Goal: Task Accomplishment & Management: Manage account settings

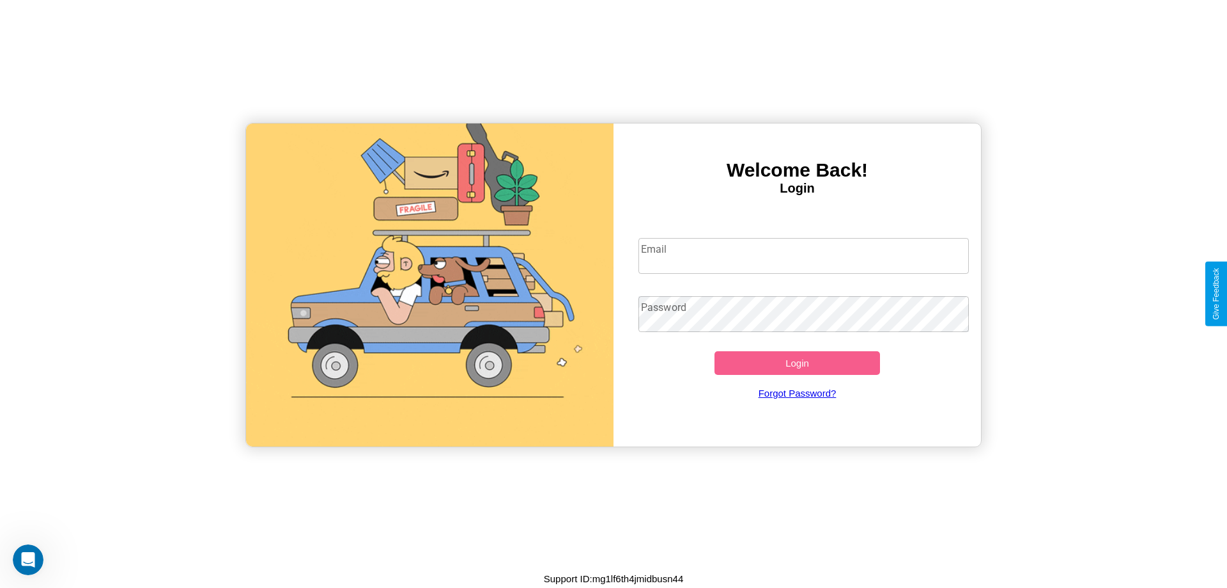
click at [804, 255] on input "Email" at bounding box center [804, 256] width 331 height 36
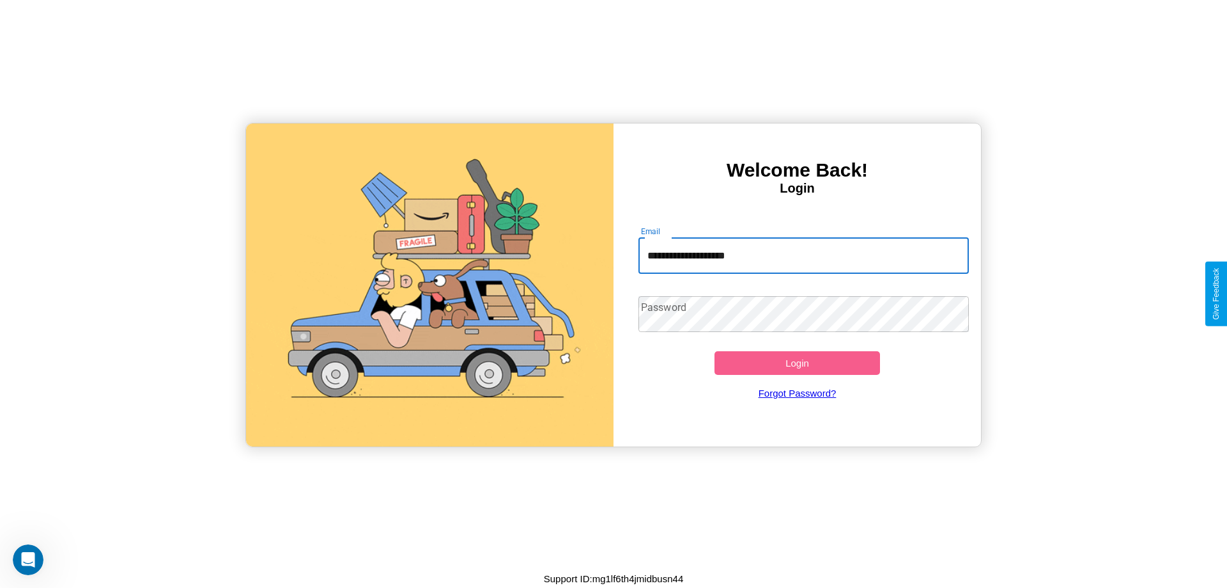
type input "**********"
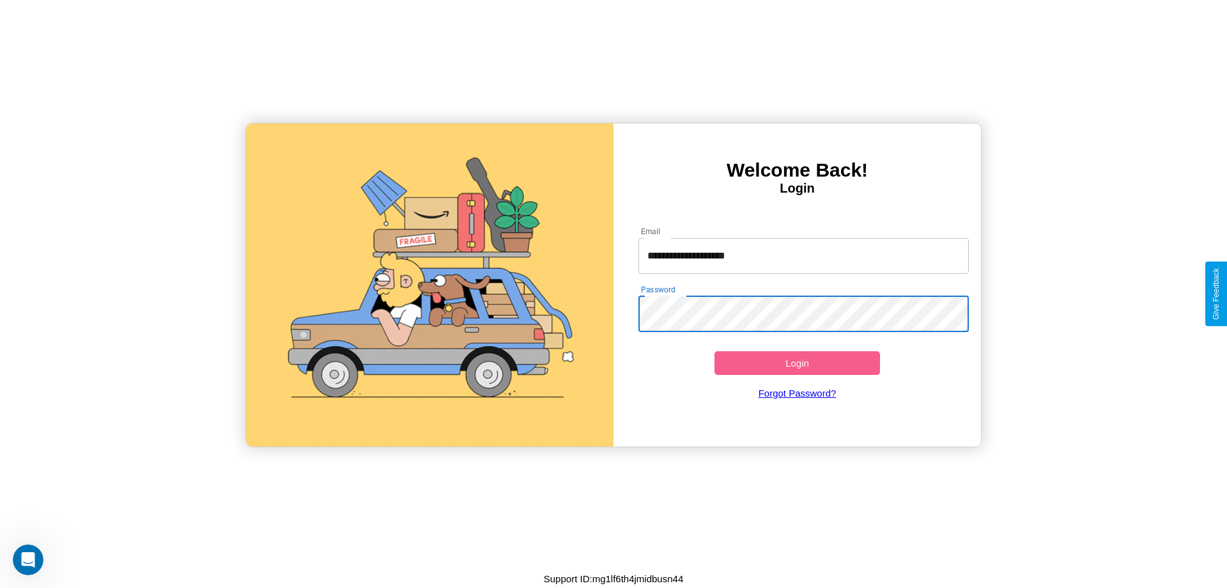
click at [797, 362] on button "Login" at bounding box center [798, 363] width 166 height 24
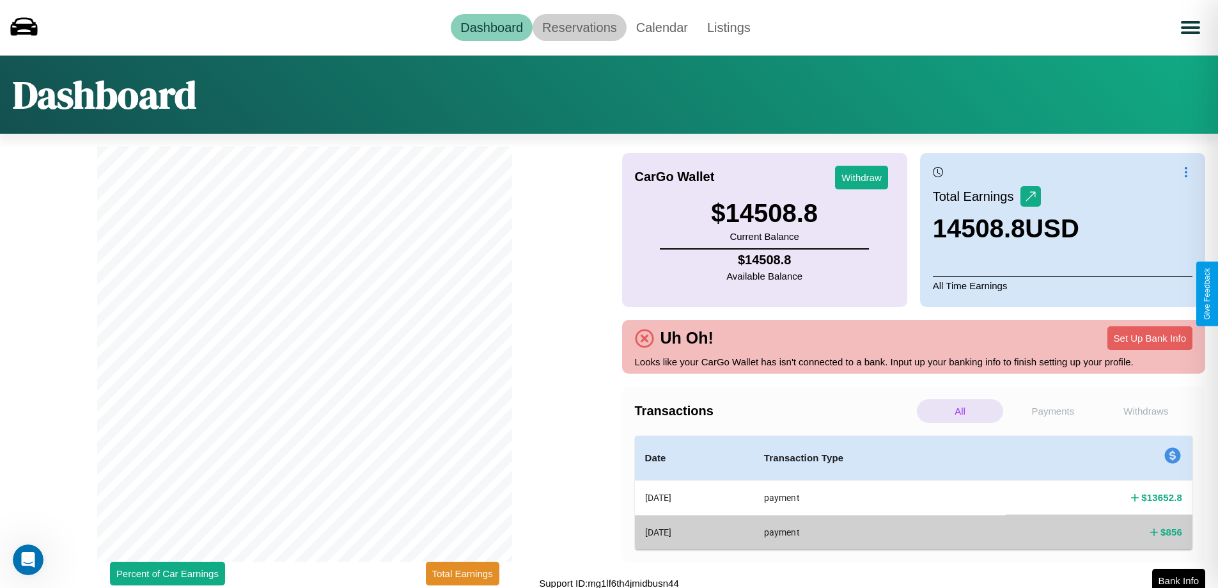
click at [579, 27] on link "Reservations" at bounding box center [580, 27] width 94 height 27
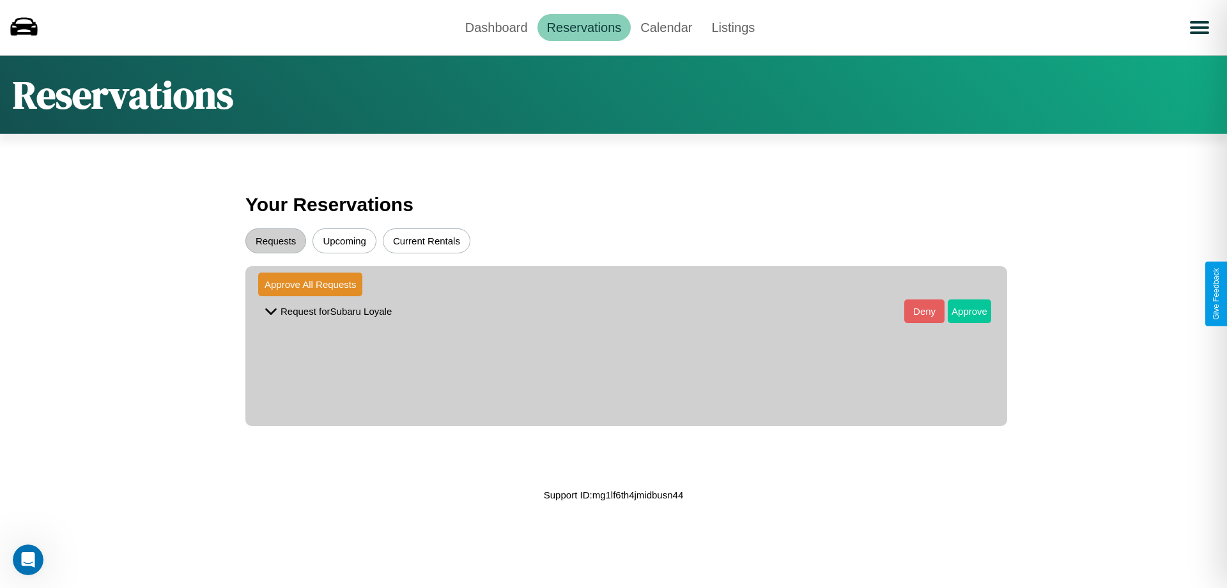
click at [960, 311] on button "Approve" at bounding box center [969, 311] width 43 height 24
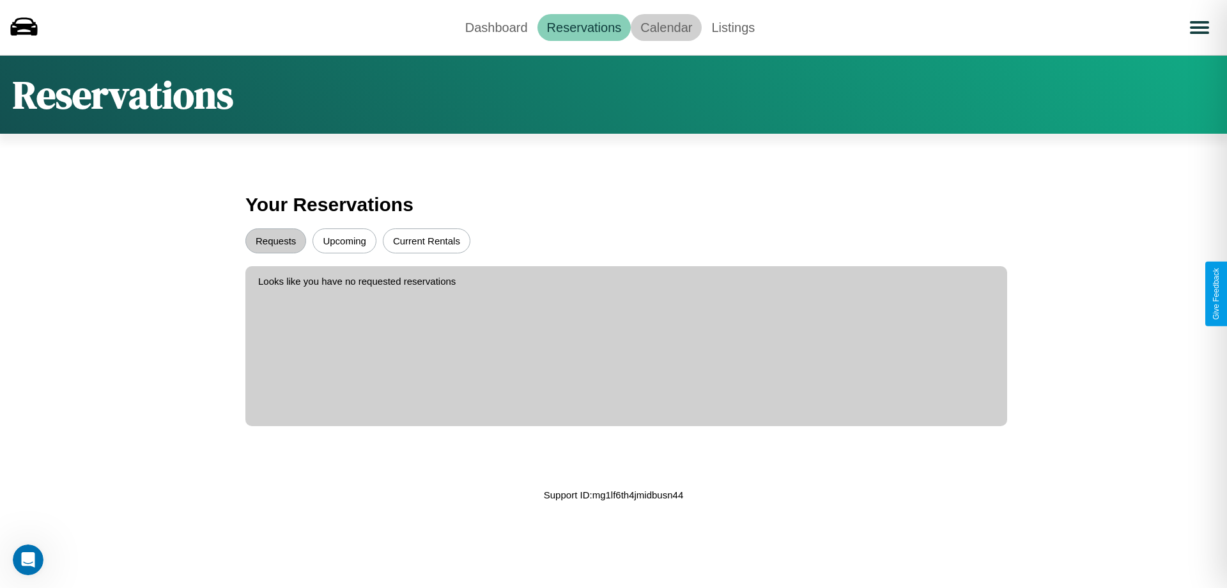
click at [666, 27] on link "Calendar" at bounding box center [666, 27] width 71 height 27
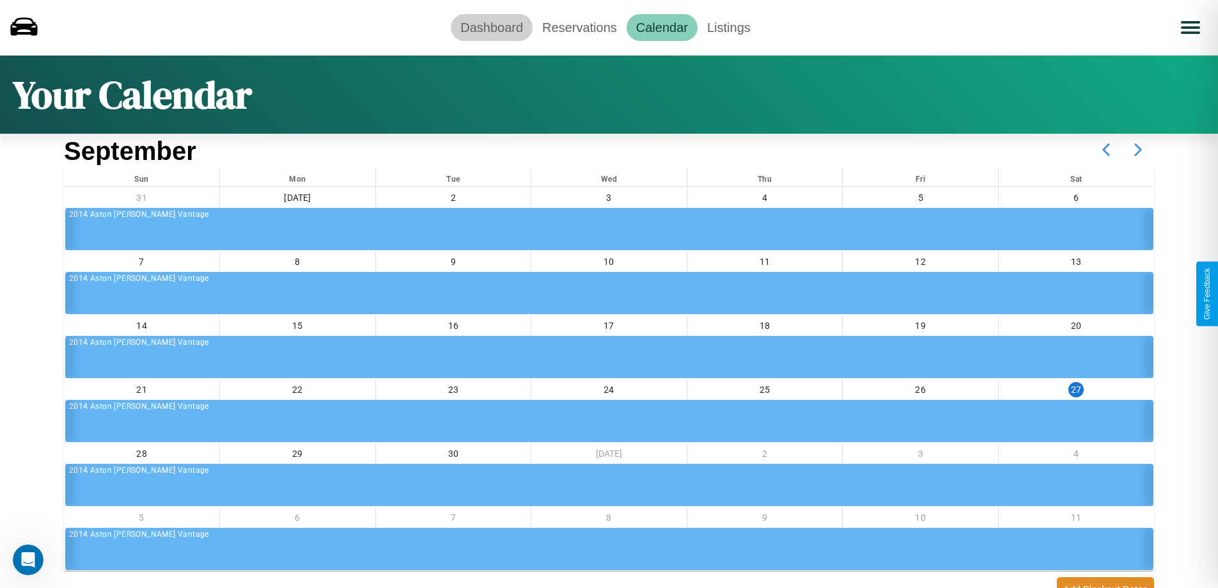
click at [492, 27] on link "Dashboard" at bounding box center [492, 27] width 82 height 27
